Goal: Transaction & Acquisition: Purchase product/service

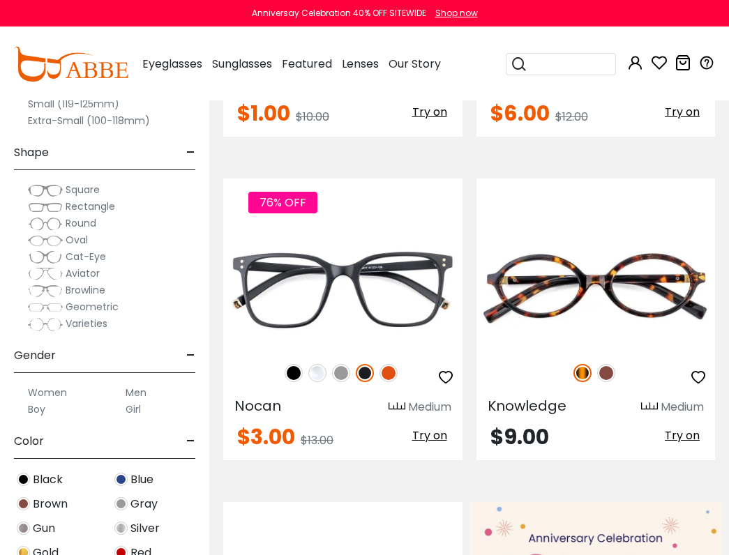
scroll to position [697, 0]
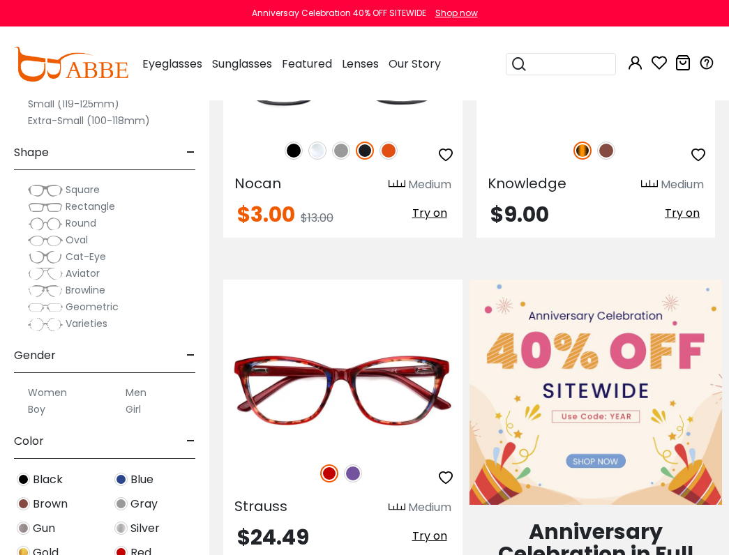
click at [87, 84] on div at bounding box center [595, 150] width 239 height 29
drag, startPoint x: 395, startPoint y: 91, endPoint x: 501, endPoint y: 170, distance: 131.9
click at [87, 84] on button "Later" at bounding box center [392, 90] width 63 height 35
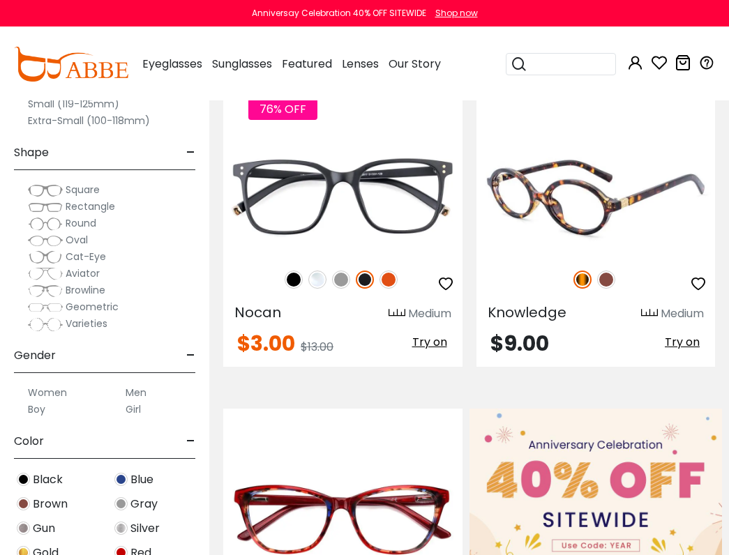
scroll to position [418, 0]
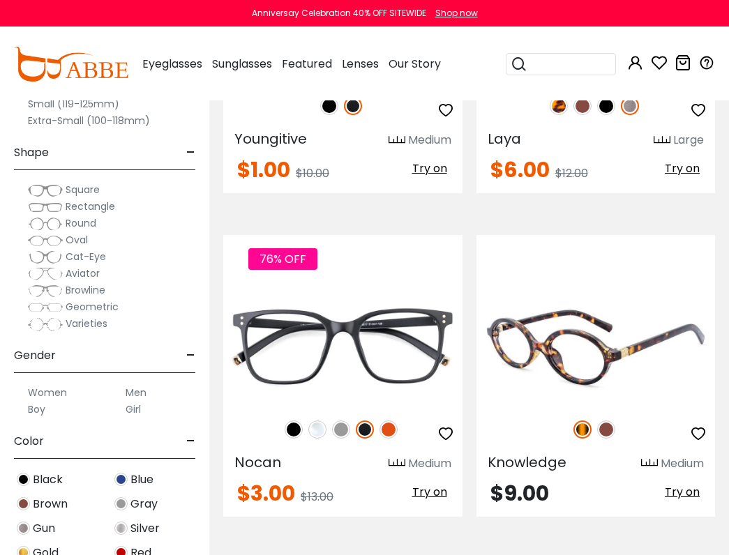
click at [87, 84] on img at bounding box center [595, 344] width 239 height 119
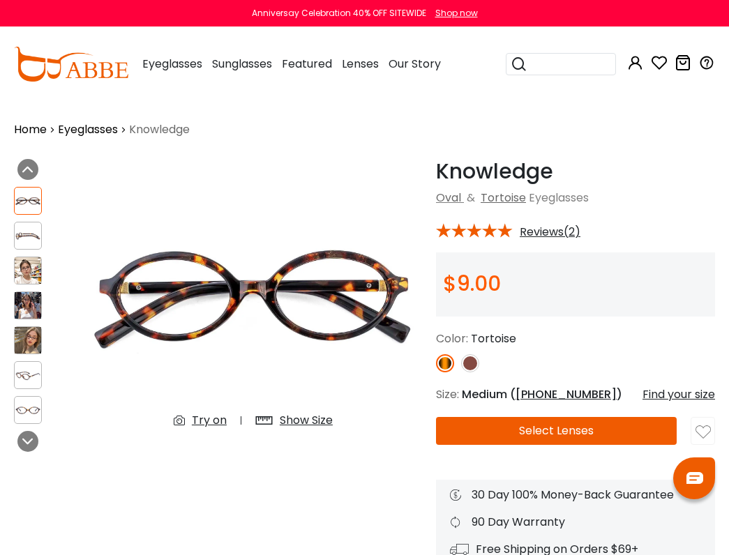
click at [584, 427] on button "Select Lenses" at bounding box center [556, 431] width 241 height 28
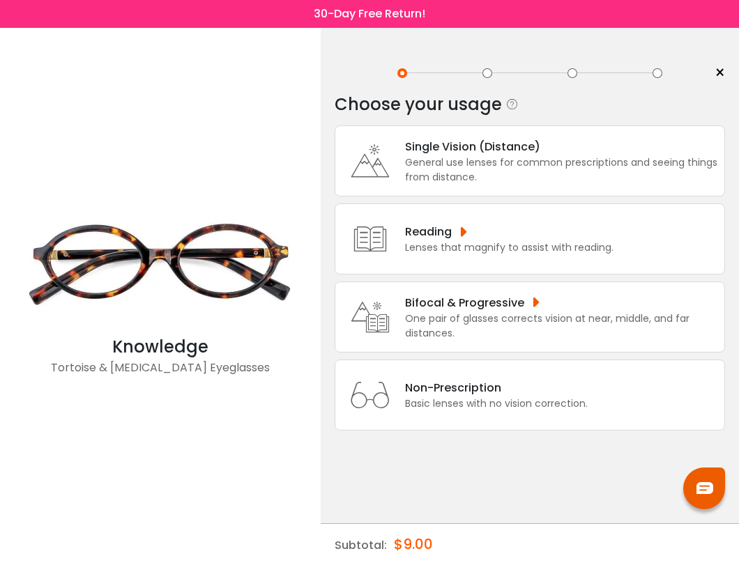
click at [462, 402] on div "Basic lenses with no vision correction." at bounding box center [496, 404] width 183 height 15
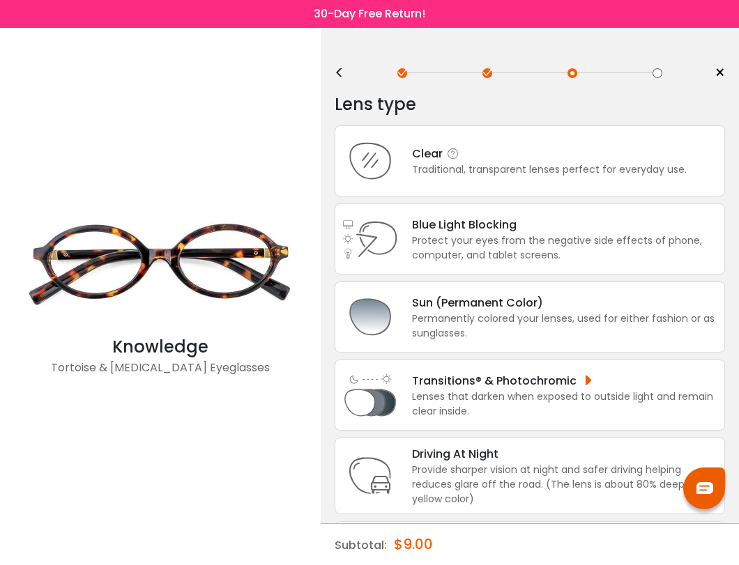
click at [432, 183] on div "Clear Traditional, transparent lenses perfect for everyday use." at bounding box center [530, 160] width 390 height 71
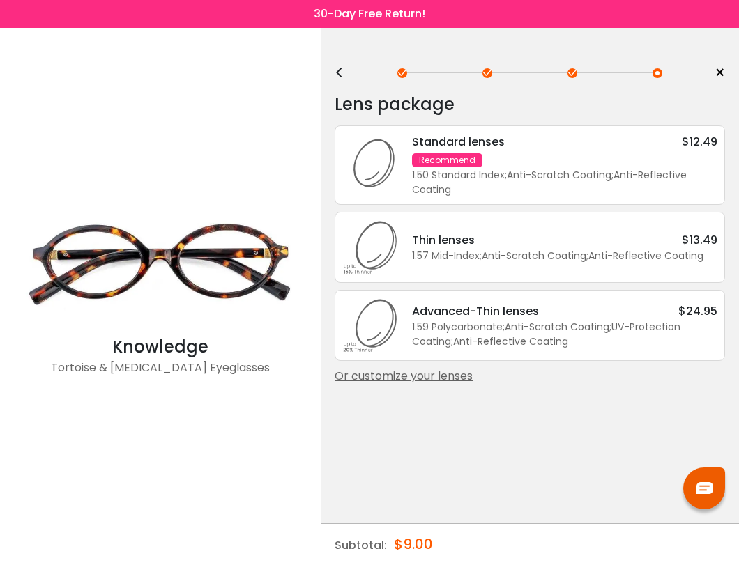
click at [510, 344] on div "1.59 Polycarbonate ; Anti-Scratch Coating ; UV-Protection Coating ; Anti-Reflec…" at bounding box center [564, 334] width 305 height 29
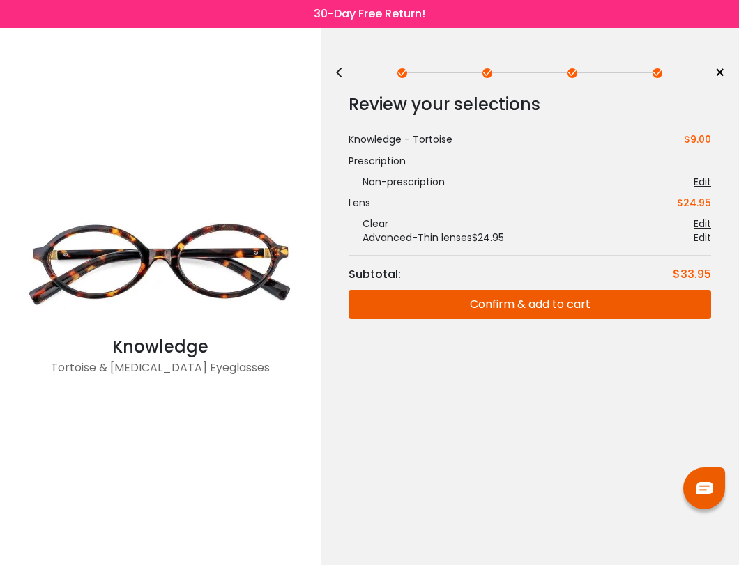
click at [522, 314] on button "Confirm & add to cart" at bounding box center [530, 304] width 363 height 29
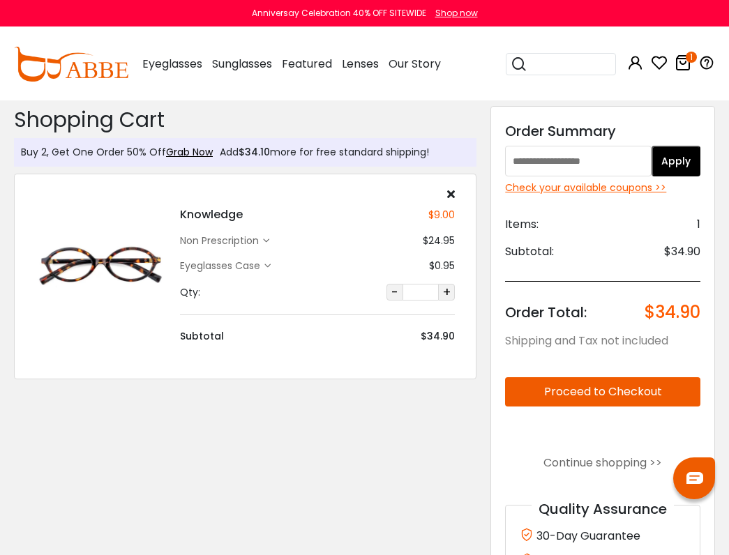
paste input "********"
type input "********"
drag, startPoint x: 680, startPoint y: 144, endPoint x: 688, endPoint y: 236, distance: 93.1
click at [680, 144] on div "Discount Code: Order Summary ******** Apply Check your available coupons >> Ite…" at bounding box center [602, 373] width 224 height 535
click at [661, 159] on button "Apply" at bounding box center [675, 161] width 49 height 31
